Goal: Book appointment/travel/reservation

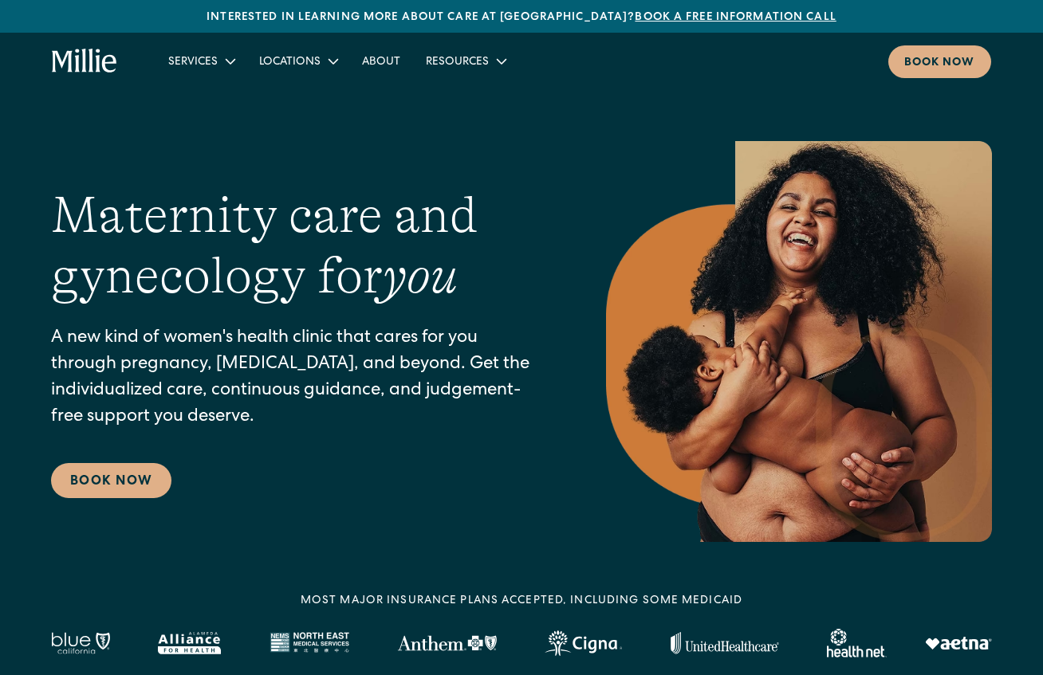
click at [938, 57] on div "Book now" at bounding box center [939, 63] width 71 height 17
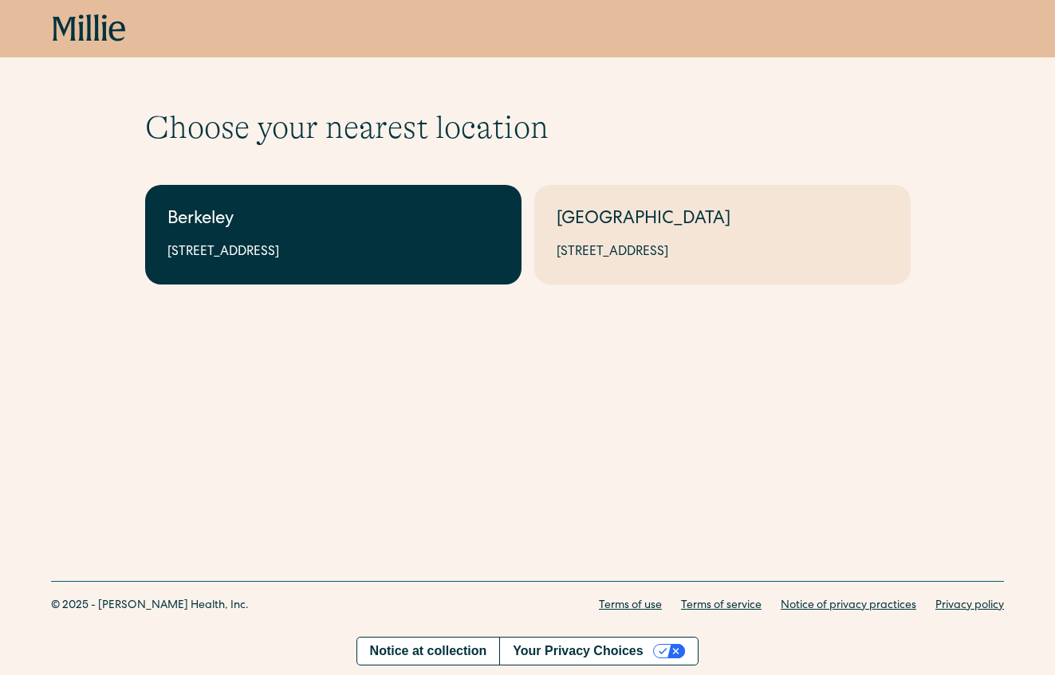
click at [243, 243] on div "2999 Regent St, Suite 524, Berkeley, CA 94705" at bounding box center [333, 252] width 332 height 19
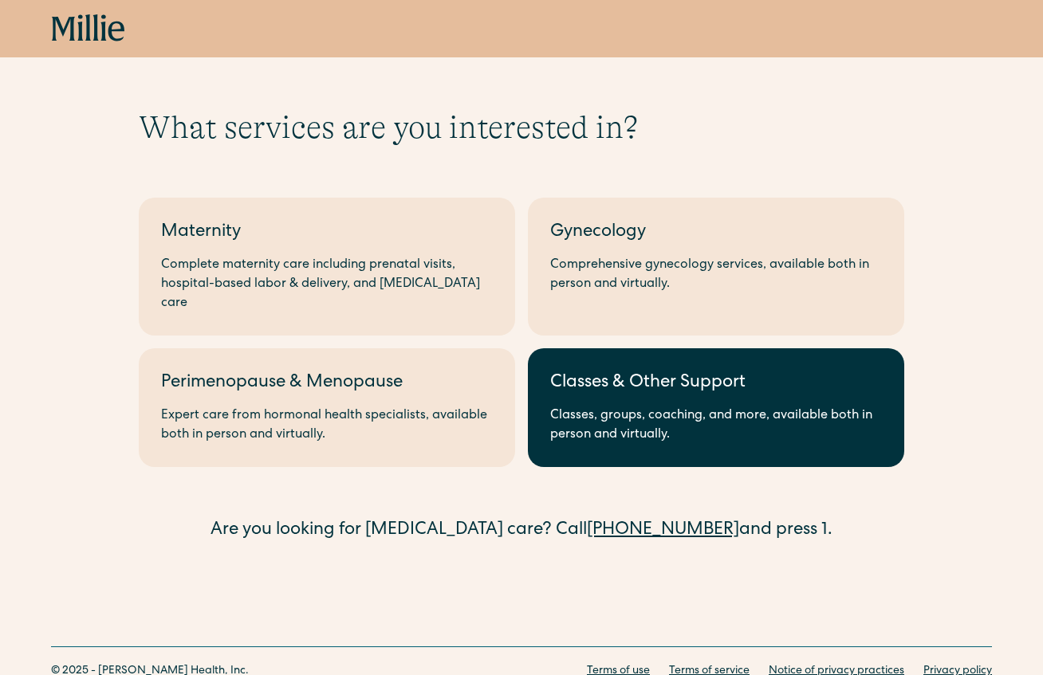
click at [666, 407] on div "Classes, groups, coaching, and more, available both in person and virtually." at bounding box center [716, 426] width 332 height 38
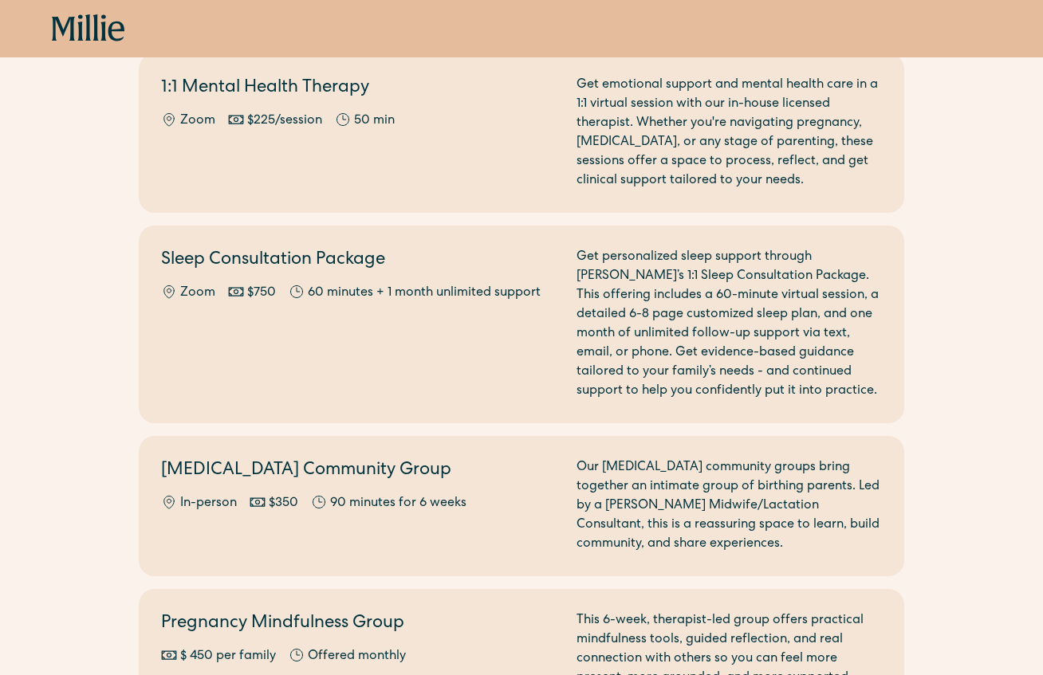
scroll to position [1852, 0]
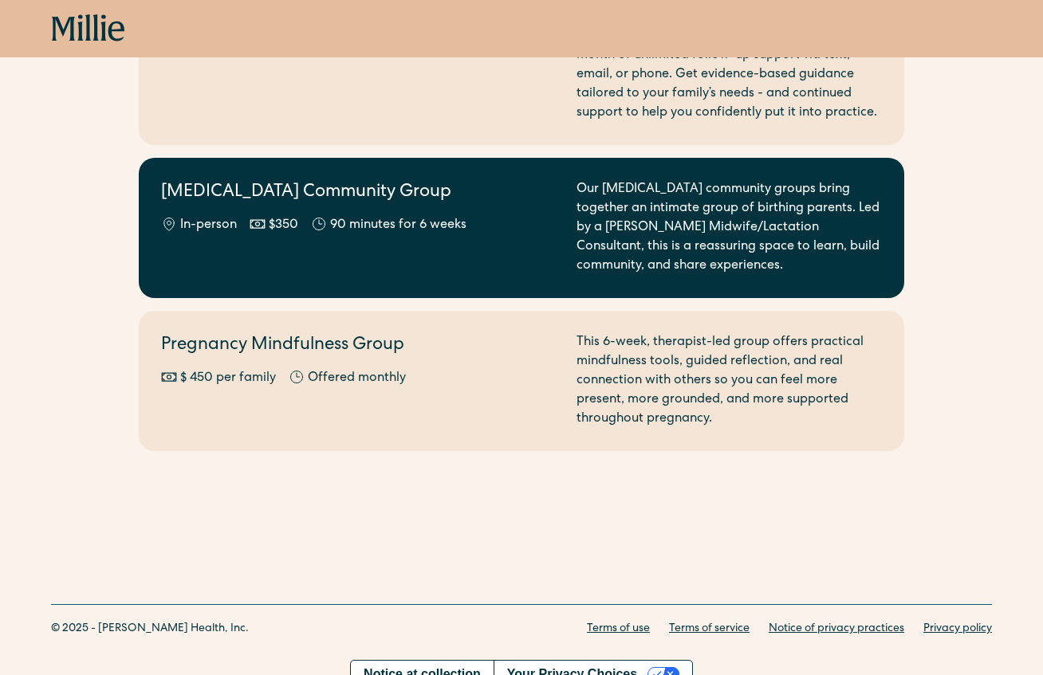
click at [493, 233] on div "[MEDICAL_DATA] Community Group In-person $350 90 minutes for 6 weeks" at bounding box center [359, 228] width 396 height 96
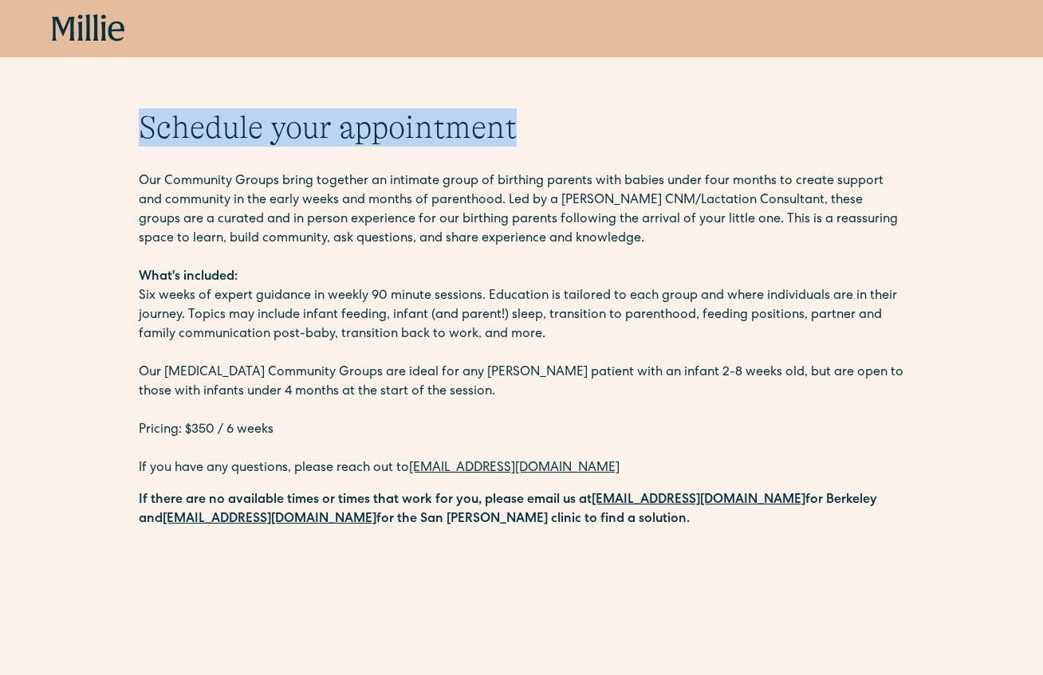
drag, startPoint x: 136, startPoint y: 127, endPoint x: 554, endPoint y: 132, distance: 418.7
drag, startPoint x: 597, startPoint y: 130, endPoint x: 106, endPoint y: 140, distance: 491.4
click at [632, 129] on h1 "Schedule your appointment" at bounding box center [522, 127] width 766 height 38
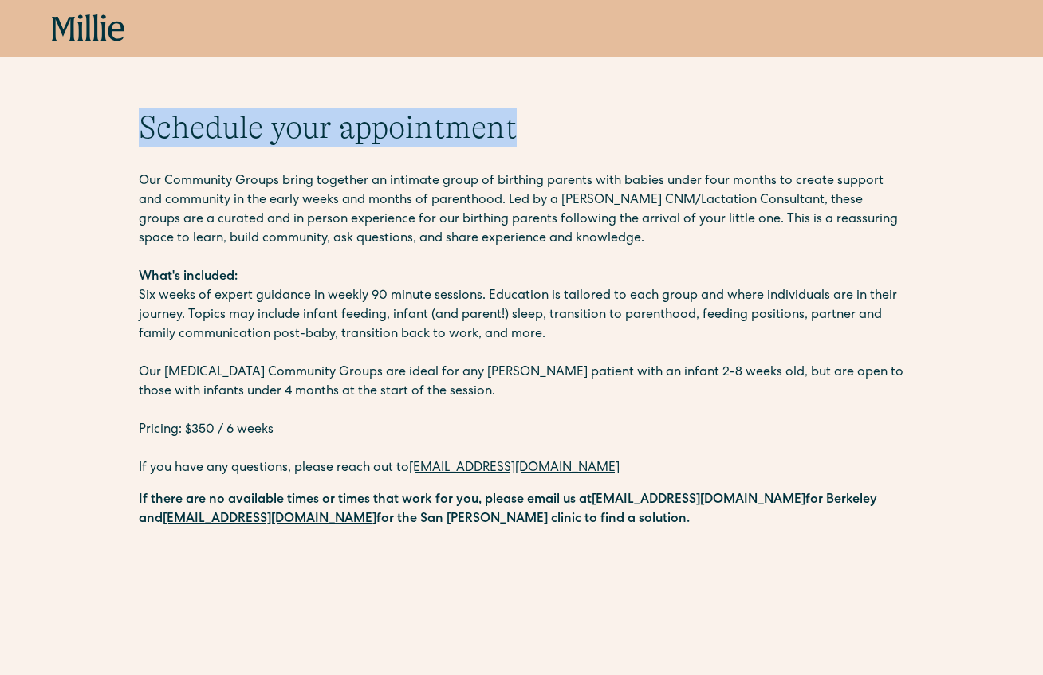
drag, startPoint x: 144, startPoint y: 135, endPoint x: 606, endPoint y: 135, distance: 462.5
click at [606, 135] on h1 "Schedule your appointment" at bounding box center [522, 127] width 766 height 38
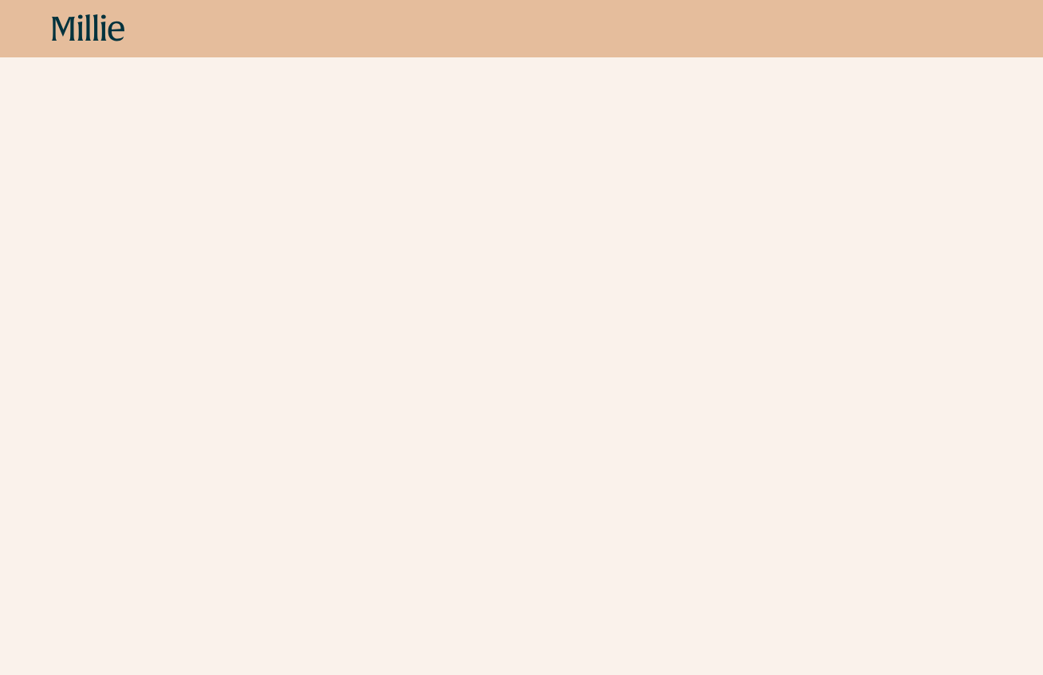
scroll to position [480, 0]
